Goal: Check status: Check status

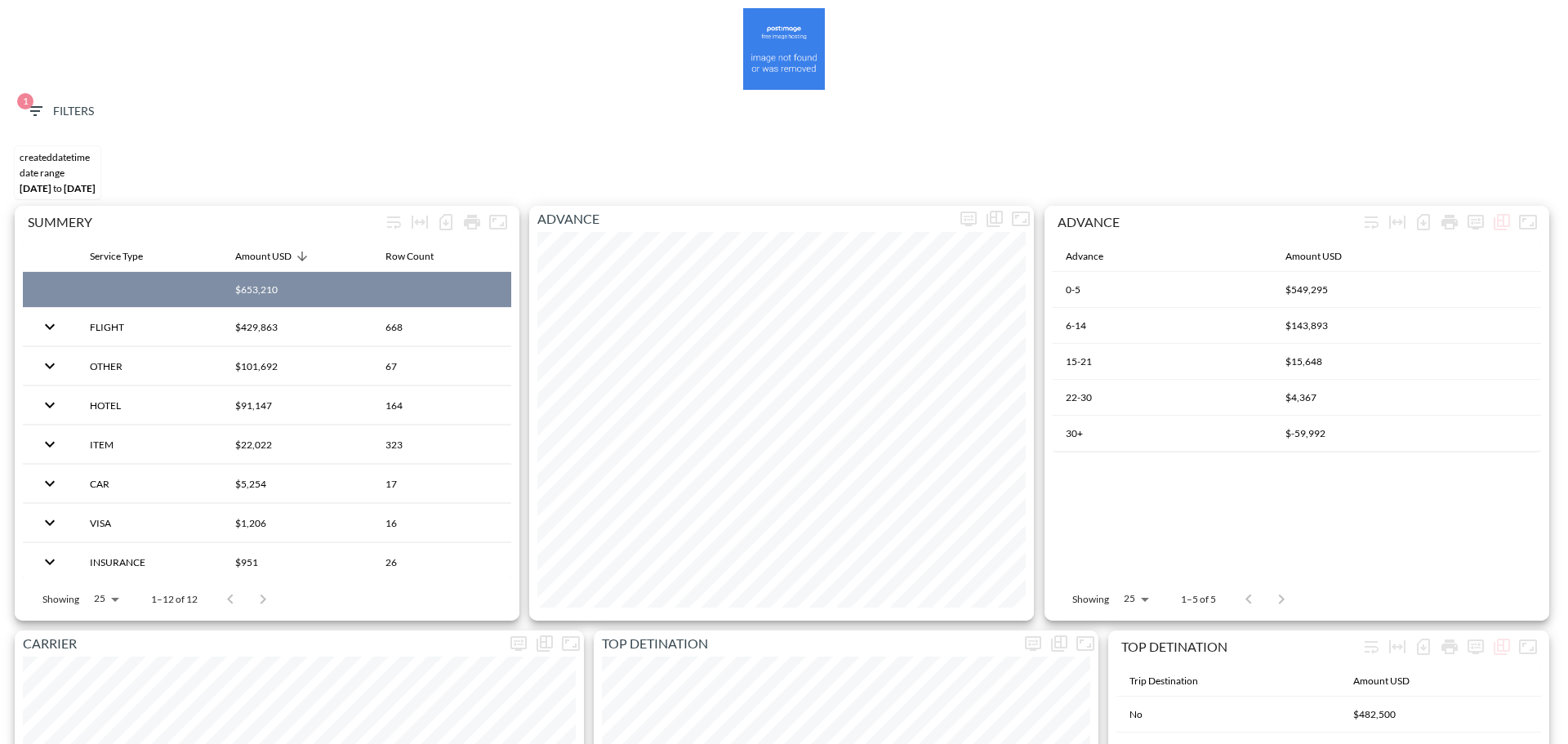
click at [47, 119] on span "1 Filters" at bounding box center [59, 112] width 69 height 20
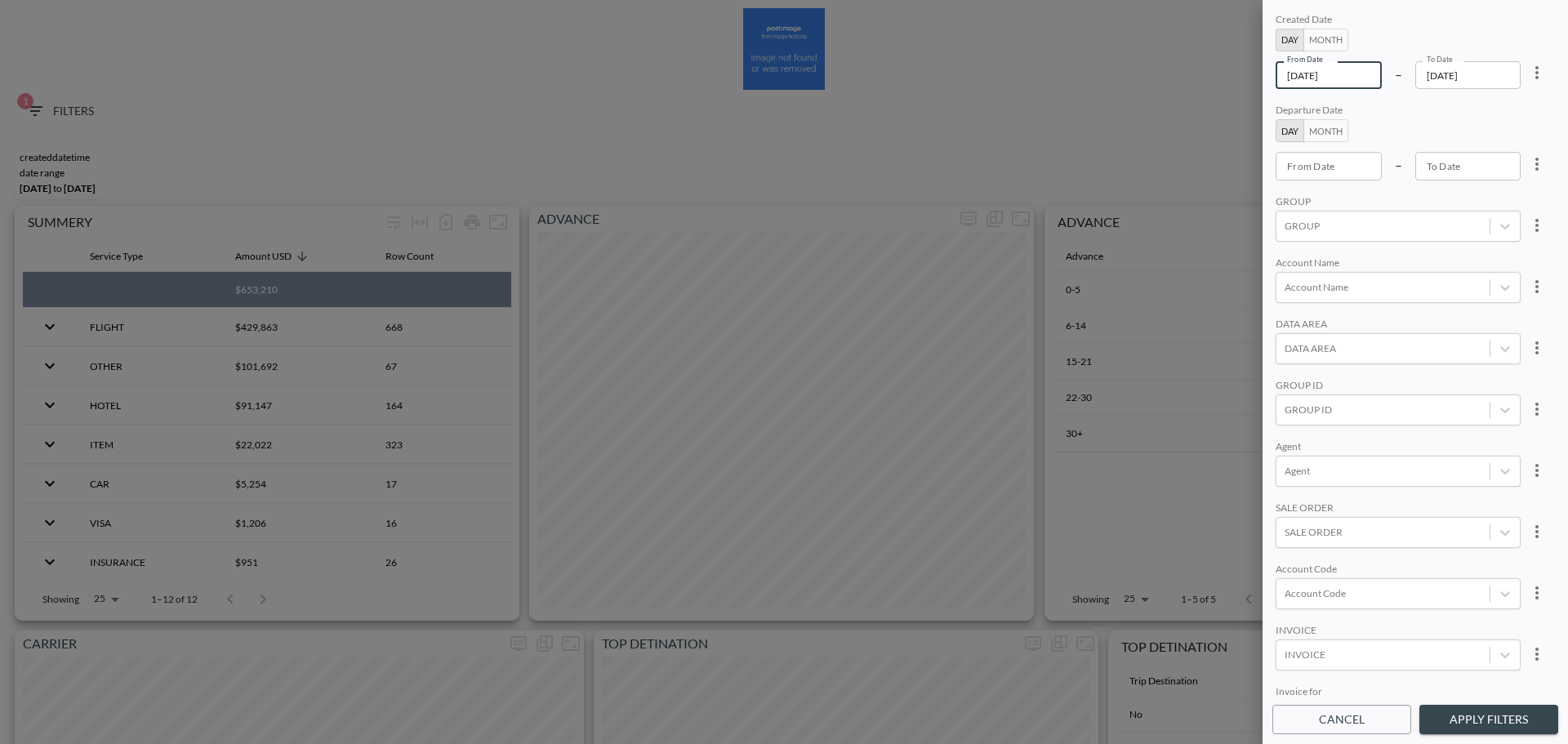
click at [1355, 77] on input "[DATE]" at bounding box center [1329, 75] width 107 height 28
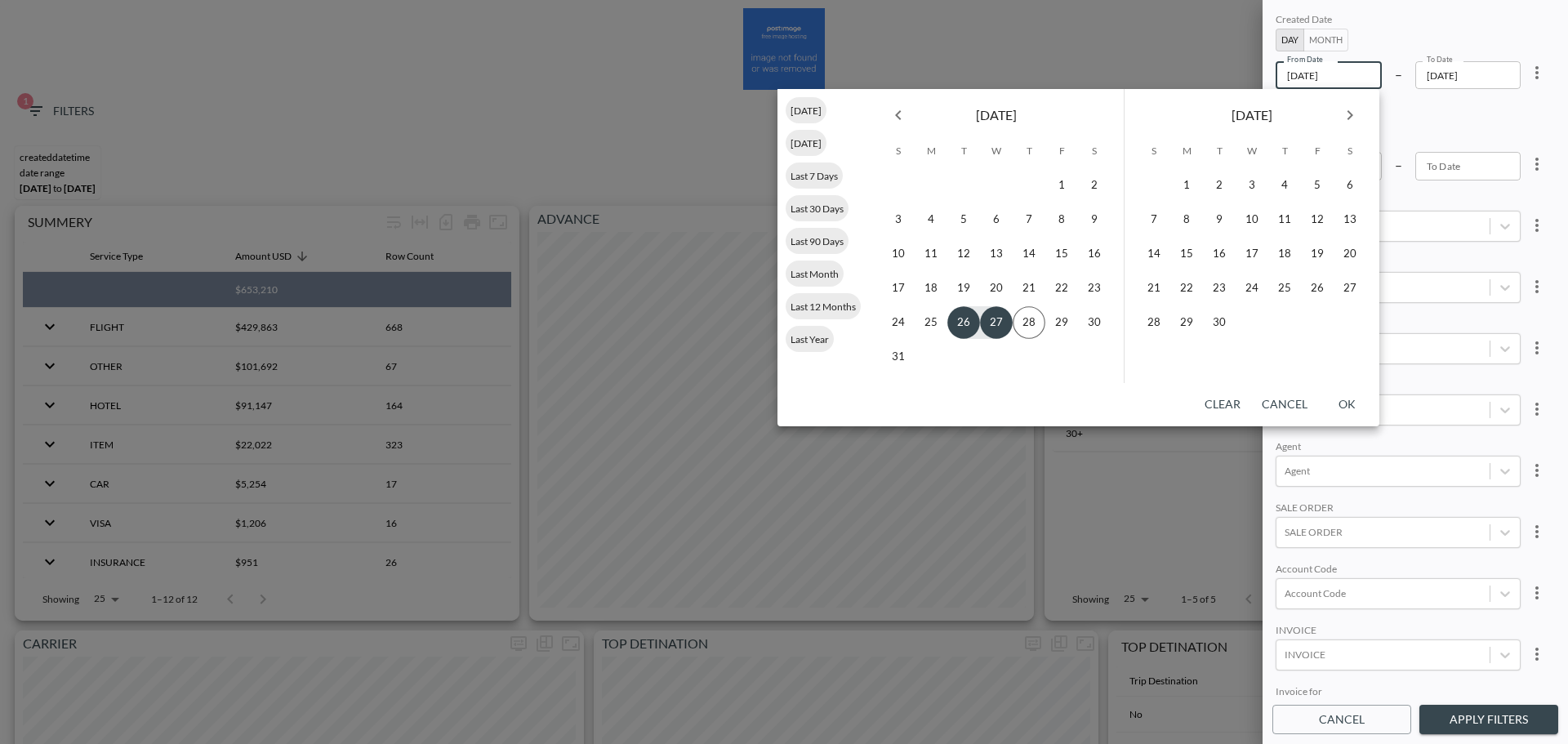
click at [1543, 70] on icon "more" at bounding box center [1537, 73] width 20 height 20
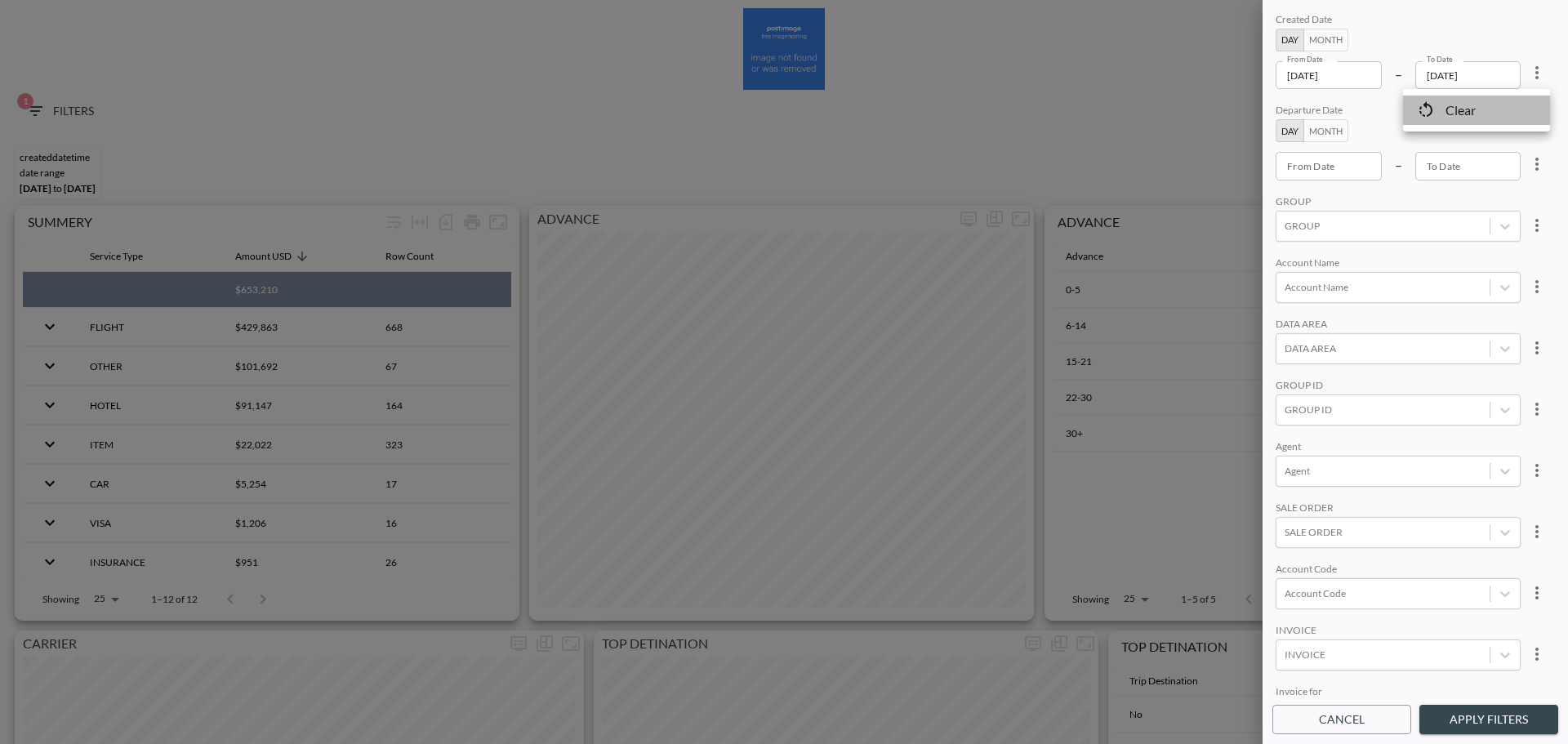
click at [1506, 104] on li "Clear" at bounding box center [1475, 110] width 147 height 29
click at [1330, 173] on input "From Date" at bounding box center [1329, 166] width 107 height 28
type input "YYYY-MM-DD"
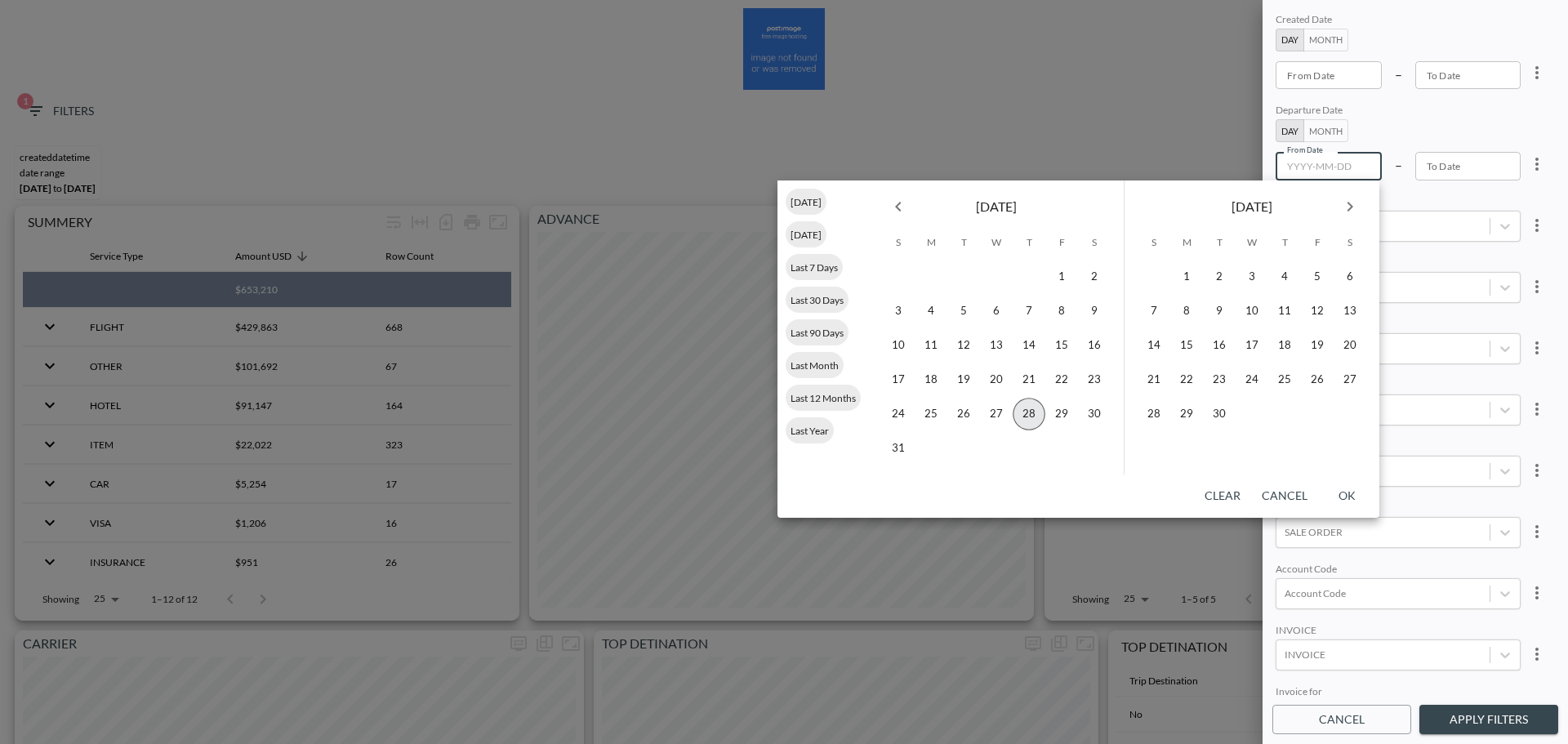
click at [1019, 422] on button "28" at bounding box center [1029, 414] width 33 height 33
type input "[DATE]"
type input "YYYY-MM-DD"
click at [1350, 204] on icon "Next month" at bounding box center [1351, 206] width 6 height 10
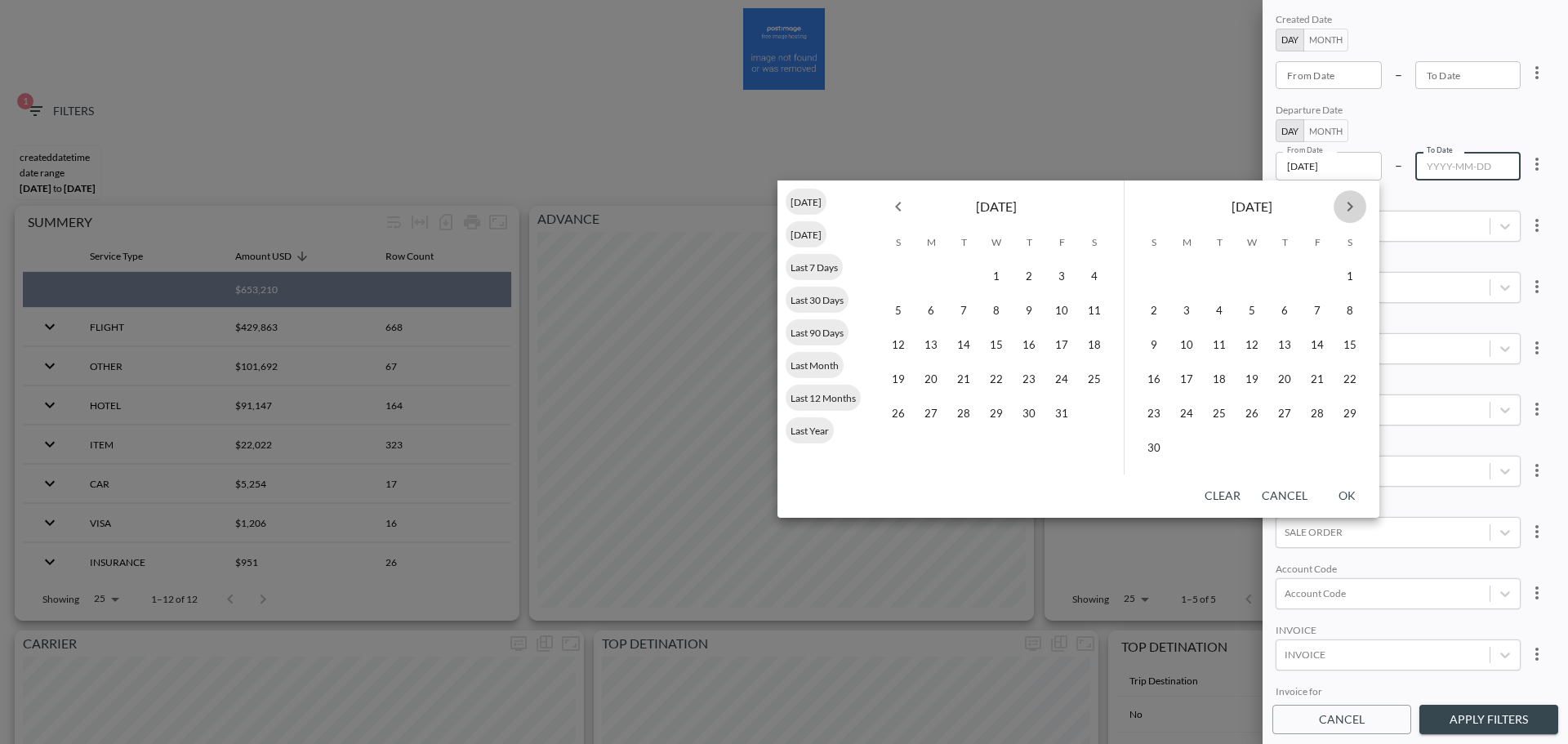
click at [1348, 204] on icon "Next month" at bounding box center [1350, 206] width 20 height 20
click at [999, 408] on button "31" at bounding box center [996, 414] width 33 height 33
type input "[DATE]"
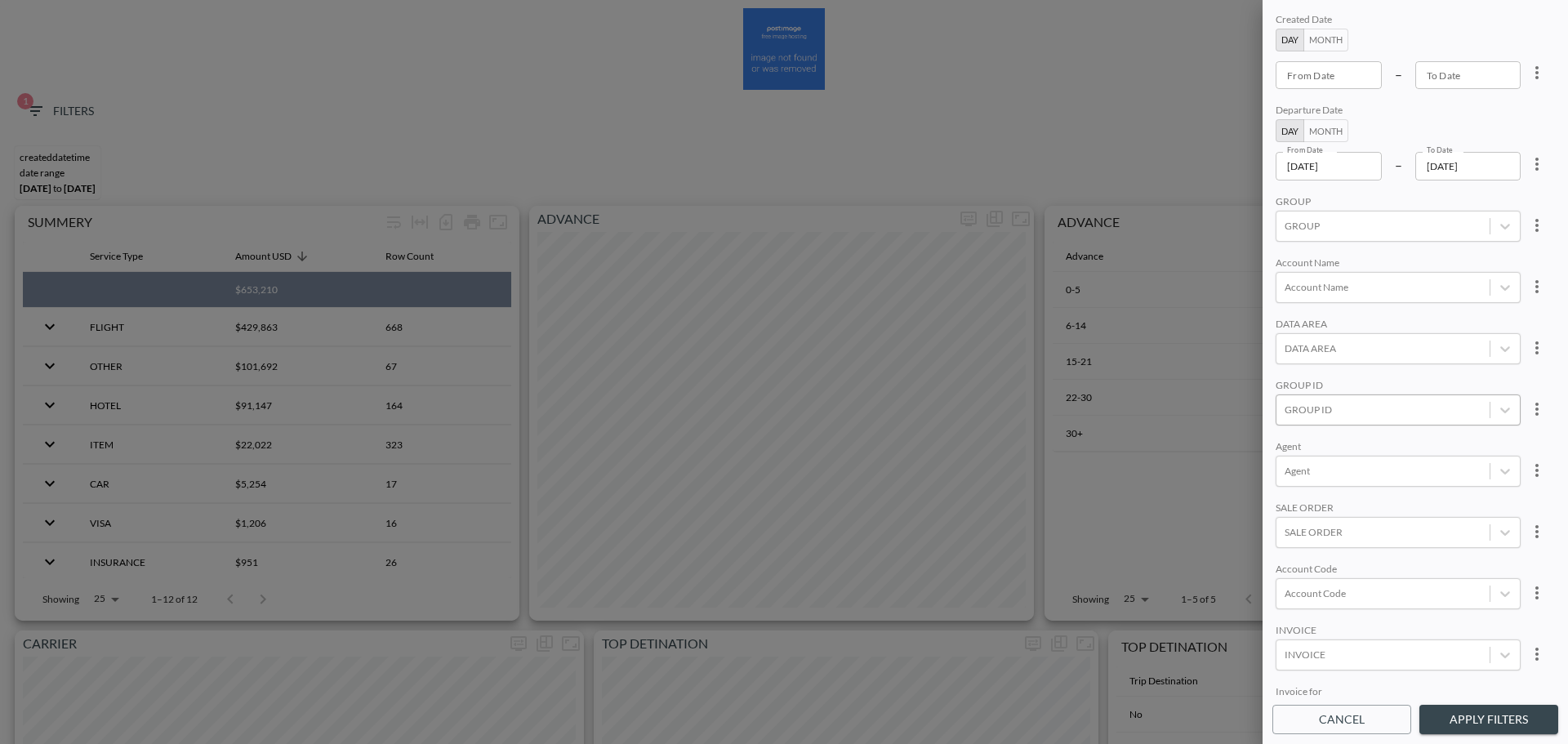
click at [1314, 412] on div at bounding box center [1383, 410] width 196 height 16
type input "c"
click at [1290, 324] on input "Cloudinary" at bounding box center [1288, 328] width 34 height 34
type input "CLO"
click at [1408, 259] on div "Account Name" at bounding box center [1399, 264] width 245 height 16
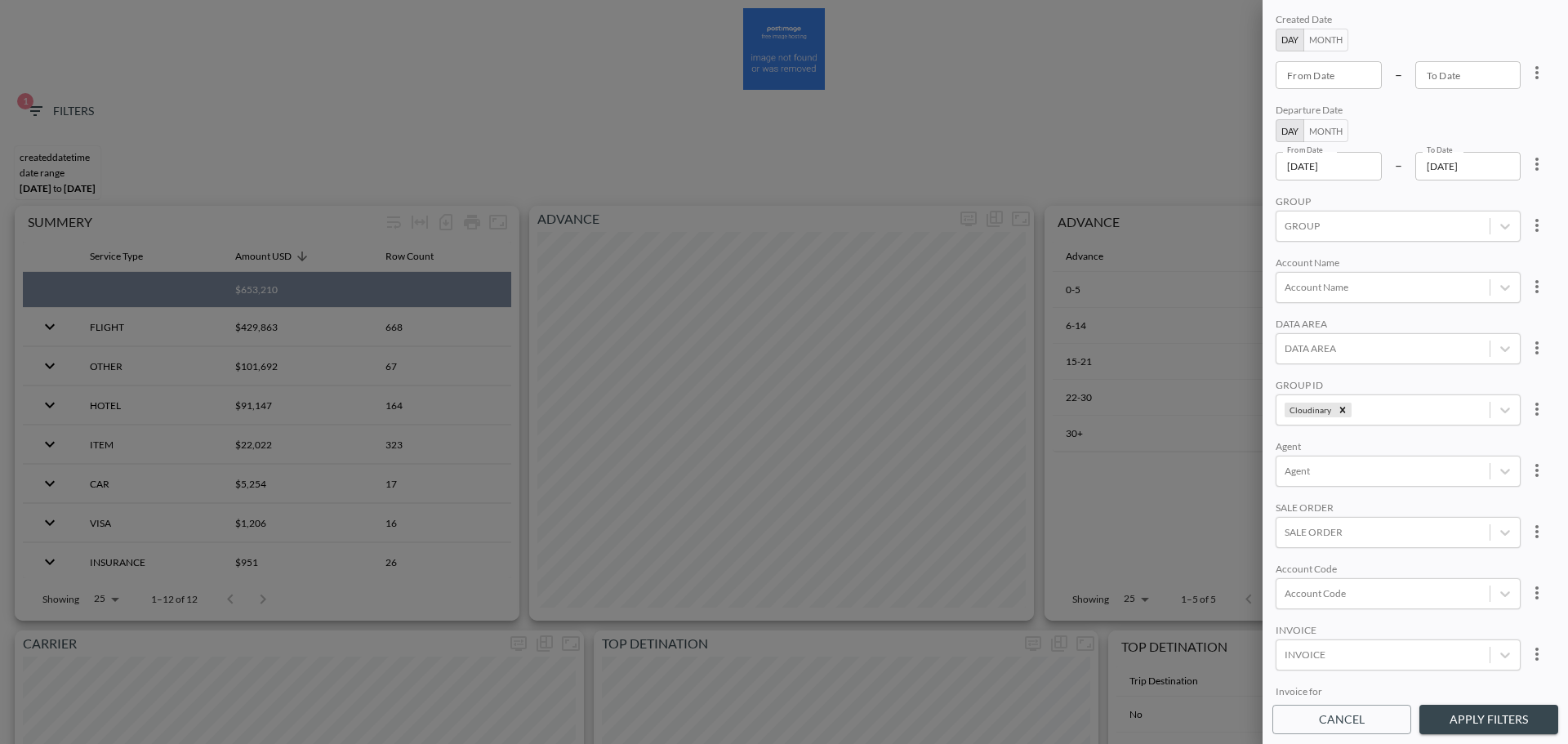
drag, startPoint x: 1453, startPoint y: 724, endPoint x: 1456, endPoint y: 711, distance: 13.3
click at [1454, 724] on button "Apply Filters" at bounding box center [1488, 720] width 139 height 30
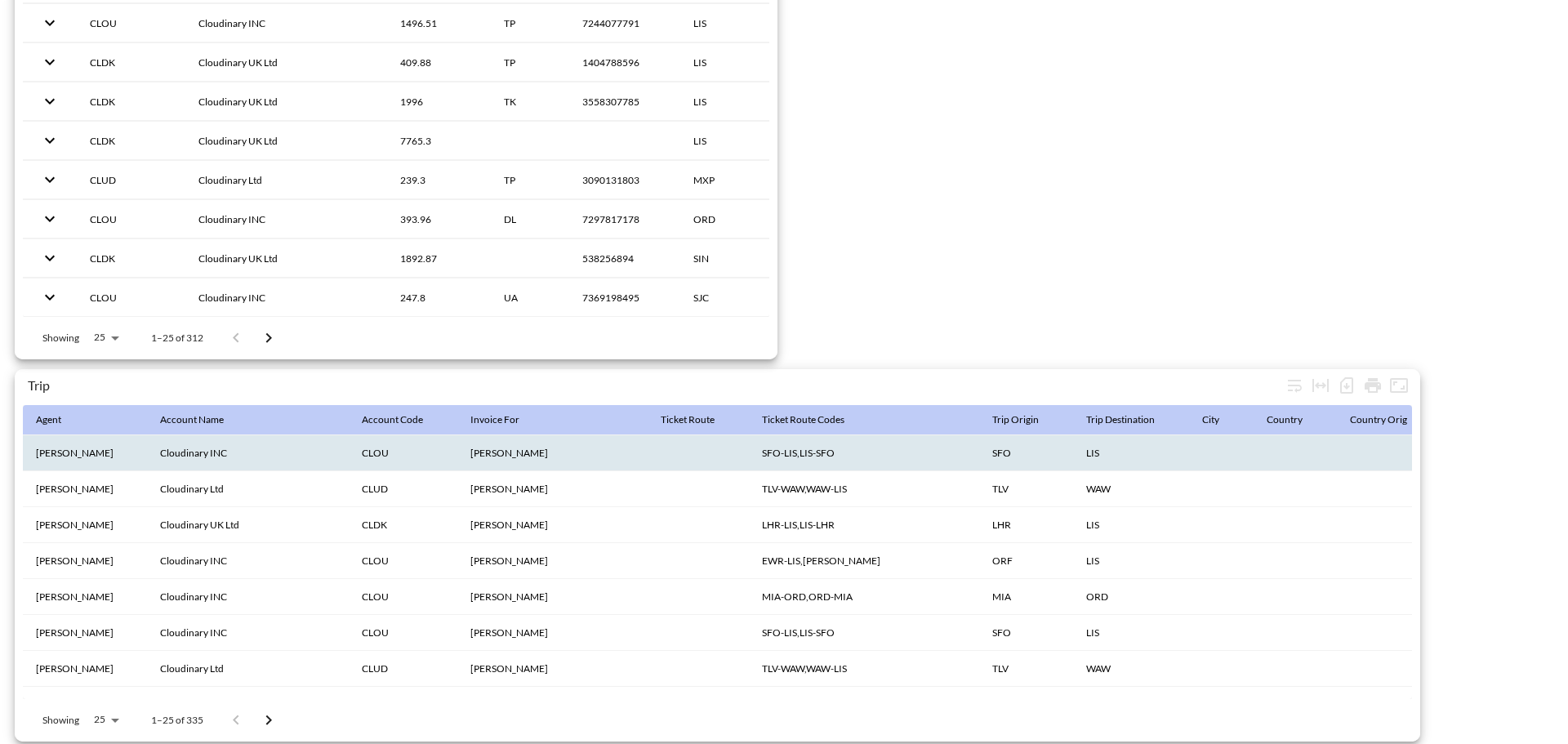
scroll to position [2570, 0]
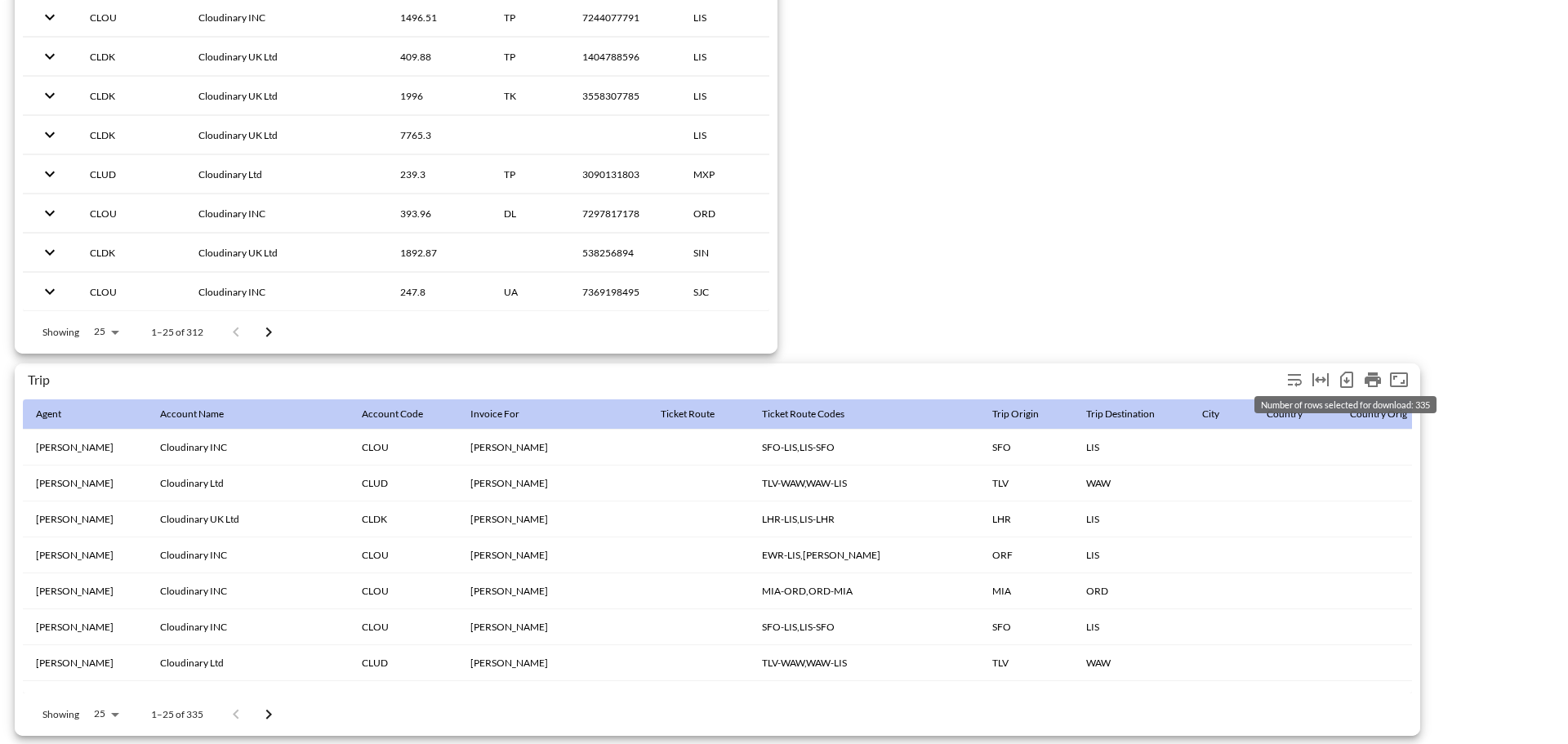
click at [1347, 370] on icon "Number of rows selected for download: 335" at bounding box center [1347, 380] width 20 height 20
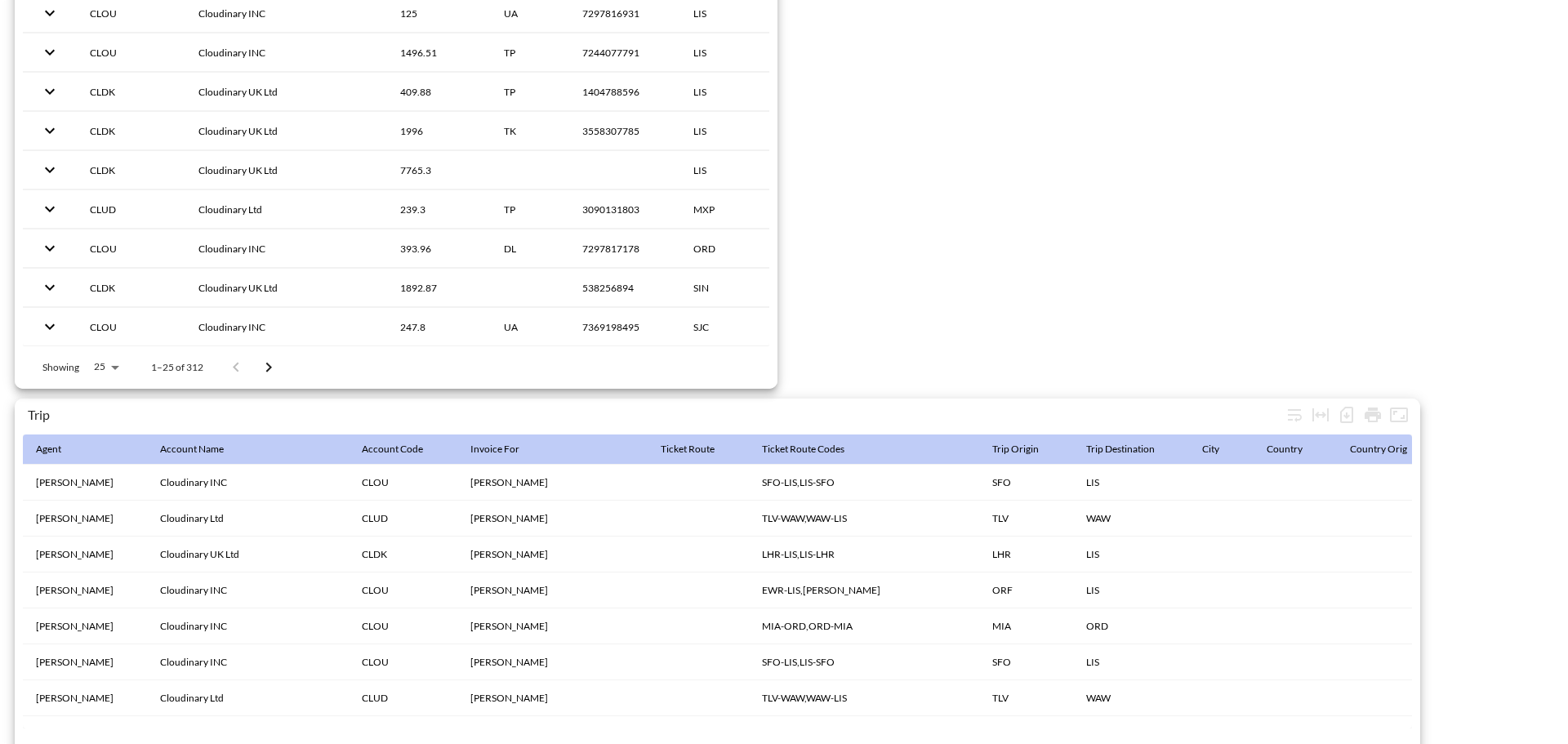
scroll to position [2488, 0]
